Goal: Task Accomplishment & Management: Manage account settings

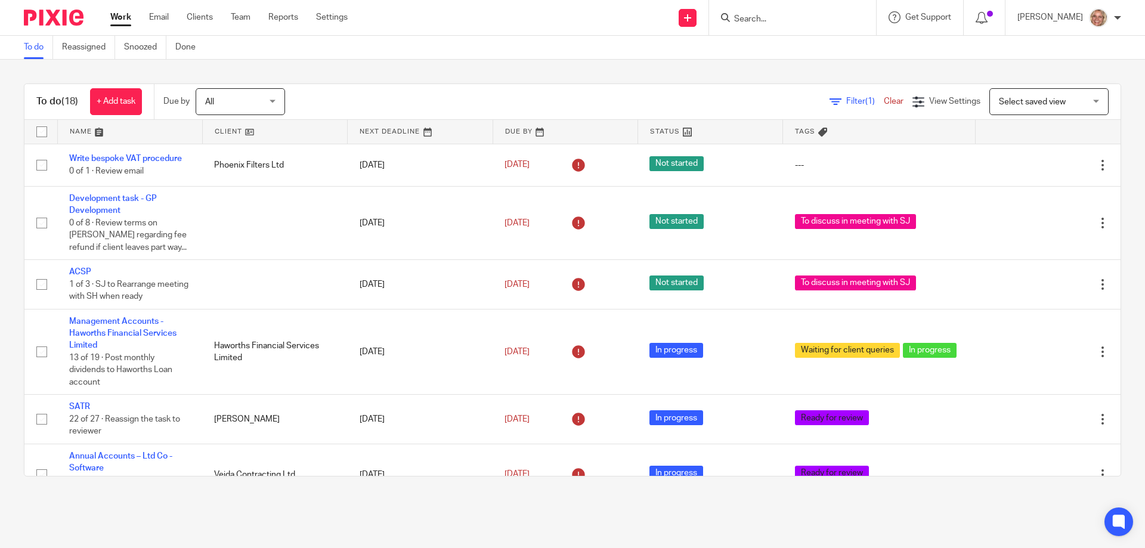
click at [753, 20] on input "Search" at bounding box center [786, 19] width 107 height 11
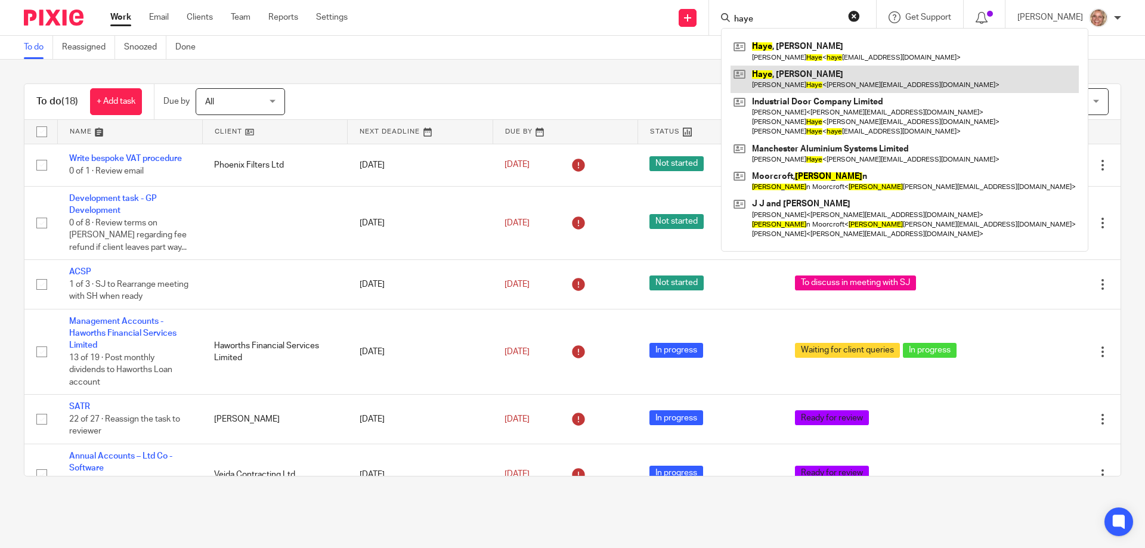
type input "haye"
click at [809, 76] on link at bounding box center [904, 79] width 348 height 27
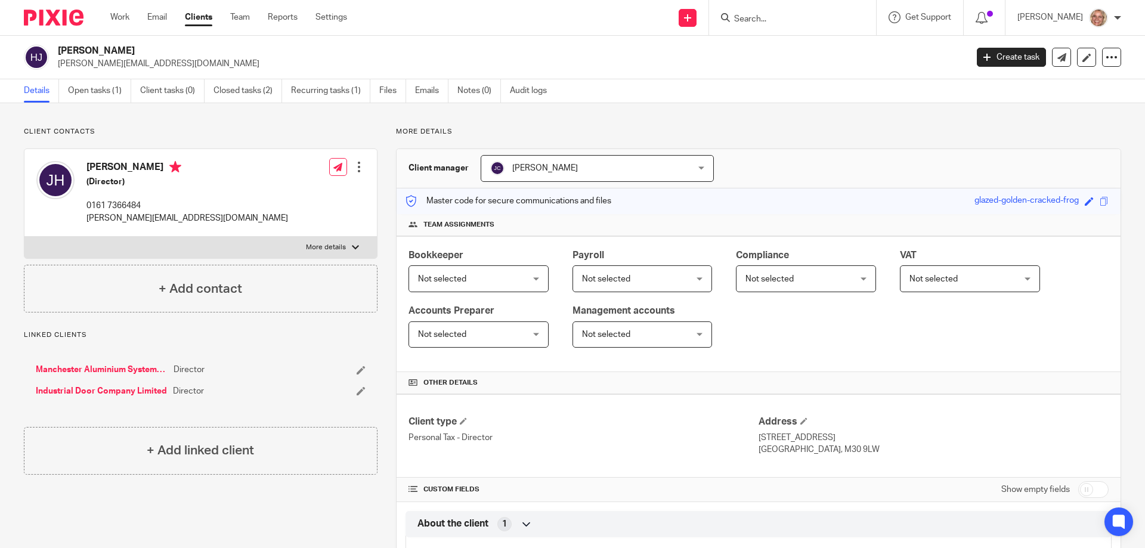
click at [352, 249] on div at bounding box center [355, 247] width 7 height 7
click at [24, 237] on input "More details" at bounding box center [24, 236] width 1 height 1
checkbox input "true"
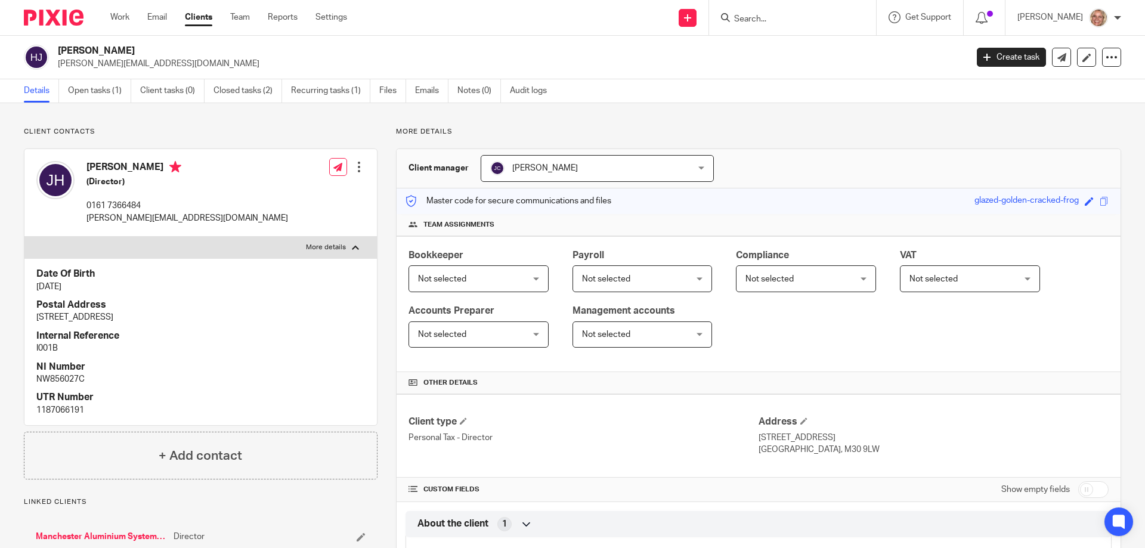
click at [353, 168] on div at bounding box center [359, 167] width 12 height 12
click at [289, 188] on link "Edit contact" at bounding box center [303, 193] width 114 height 17
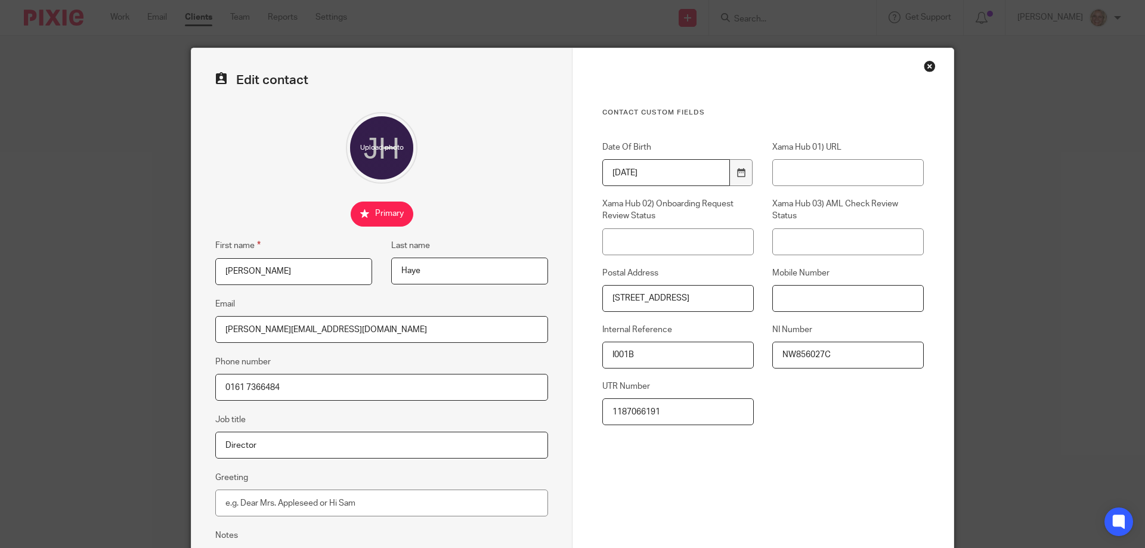
click at [809, 293] on input "Mobile Number" at bounding box center [847, 298] width 151 height 27
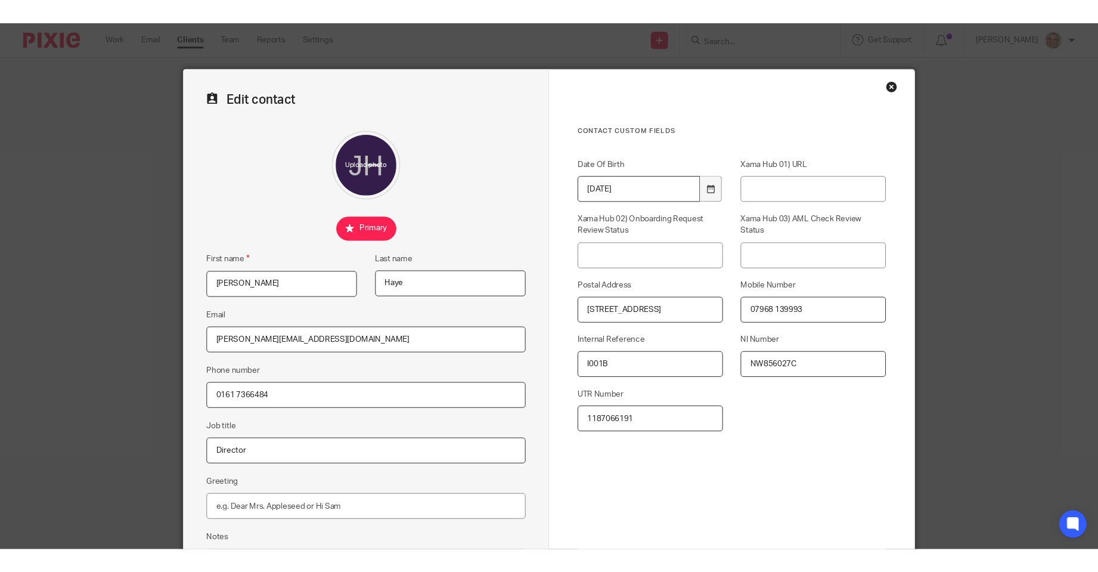
scroll to position [128, 0]
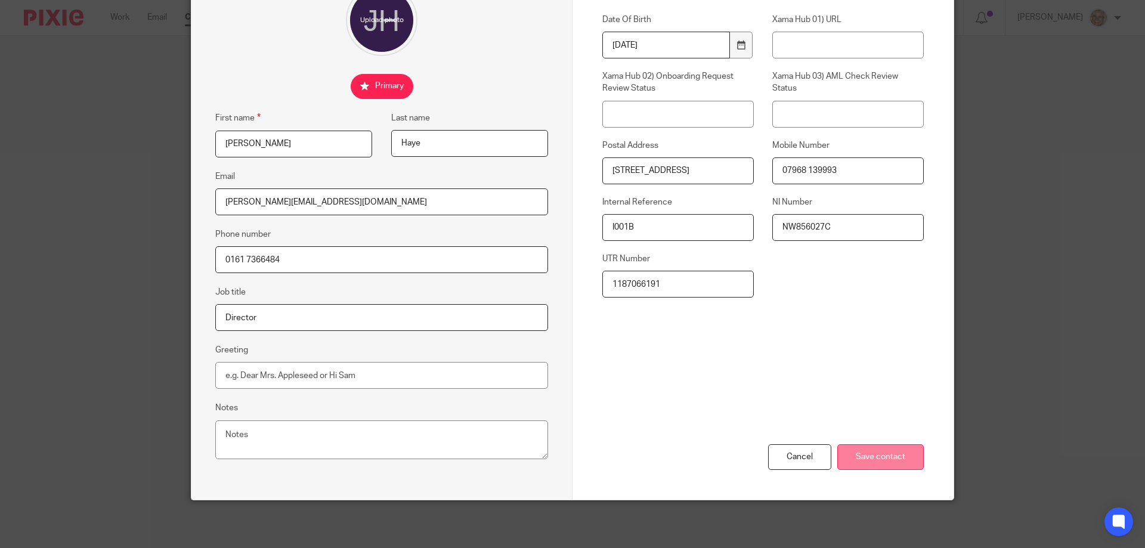
type input "07968 139993"
click at [856, 452] on input "Save contact" at bounding box center [880, 457] width 86 height 26
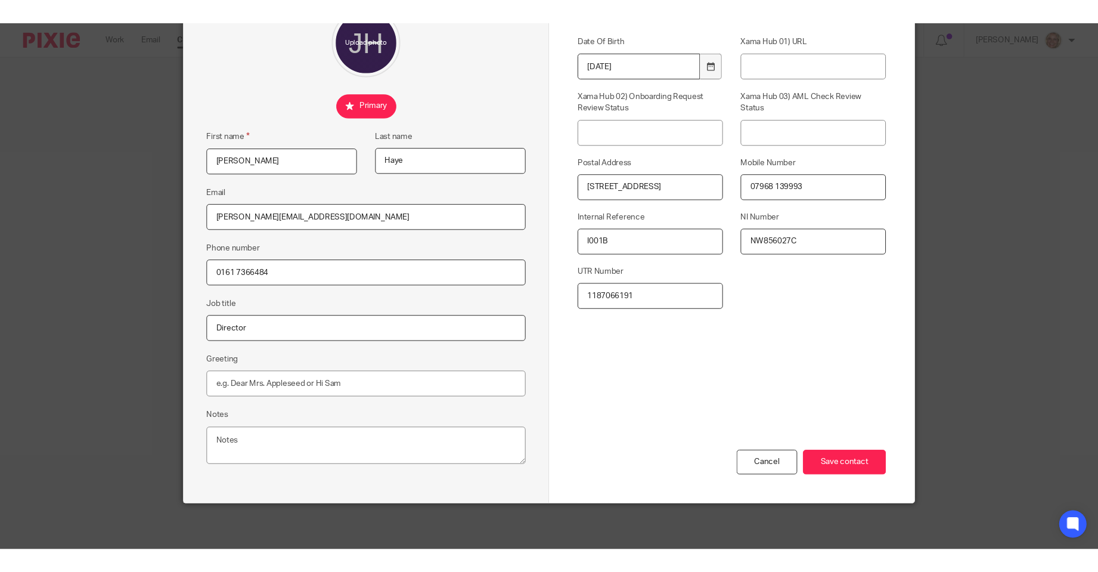
scroll to position [104, 0]
